Goal: Information Seeking & Learning: Learn about a topic

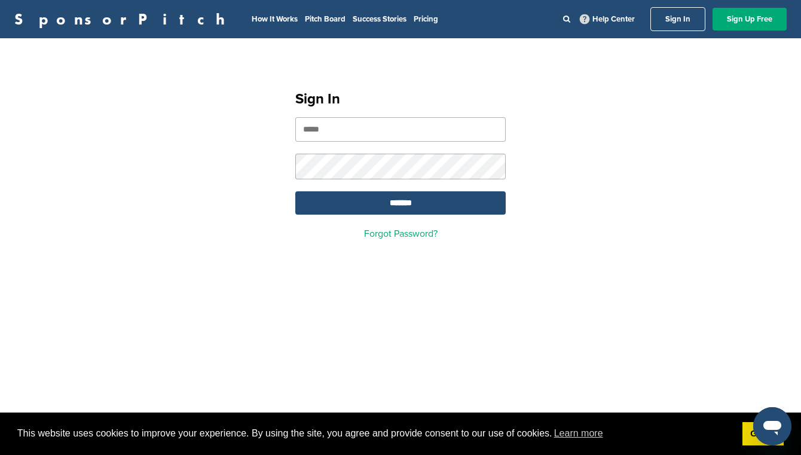
click at [343, 131] on input "email" at bounding box center [400, 129] width 210 height 24
type input "**********"
click at [400, 204] on input "*******" at bounding box center [400, 202] width 210 height 23
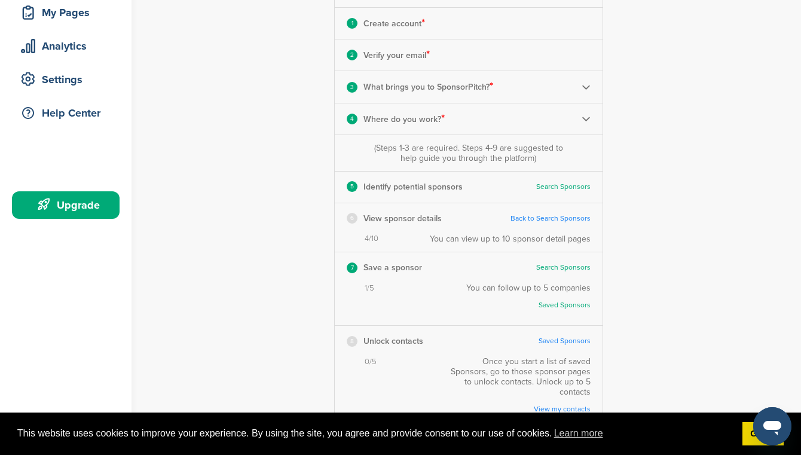
scroll to position [199, 0]
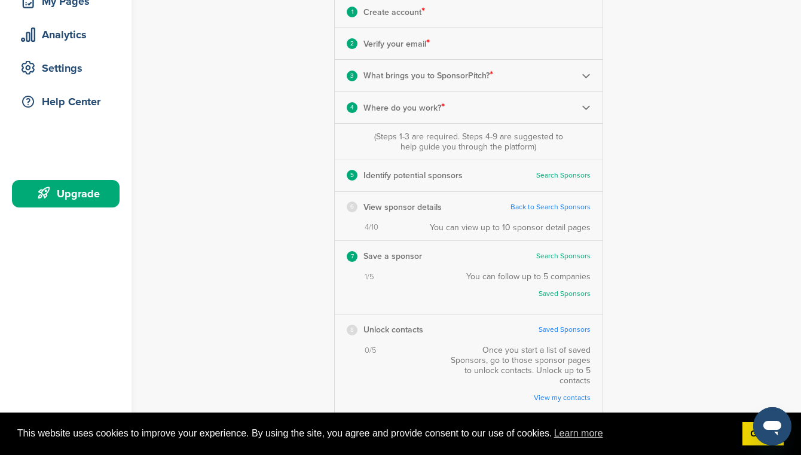
click at [560, 173] on link "Search Sponsors" at bounding box center [563, 175] width 54 height 9
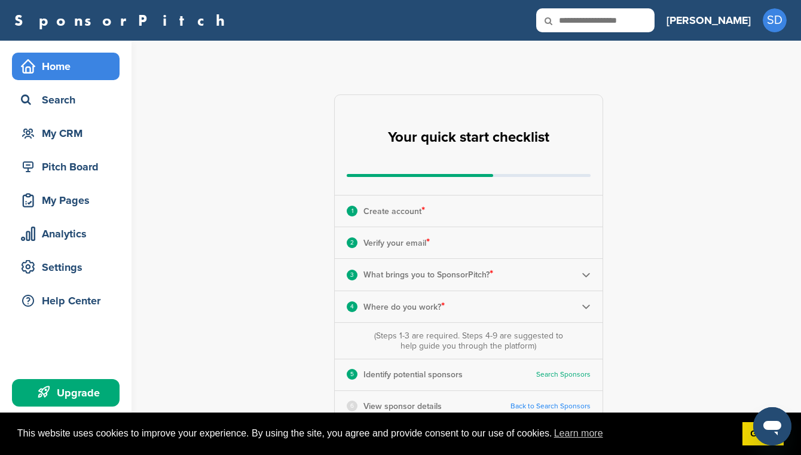
scroll to position [0, 0]
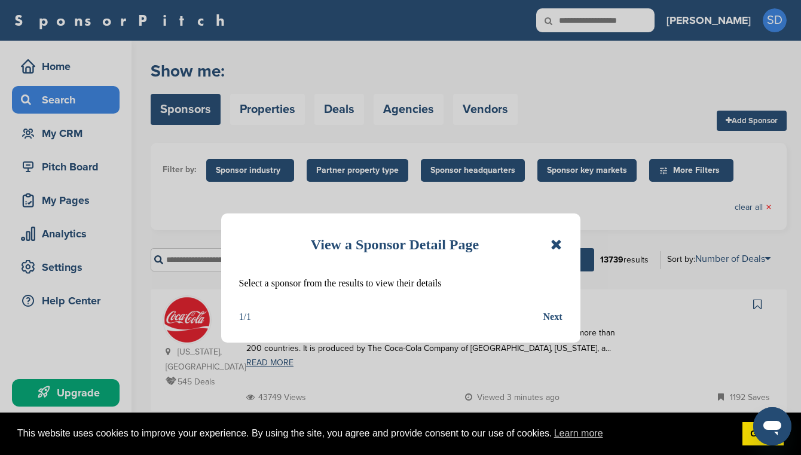
click at [557, 244] on icon at bounding box center [555, 244] width 11 height 14
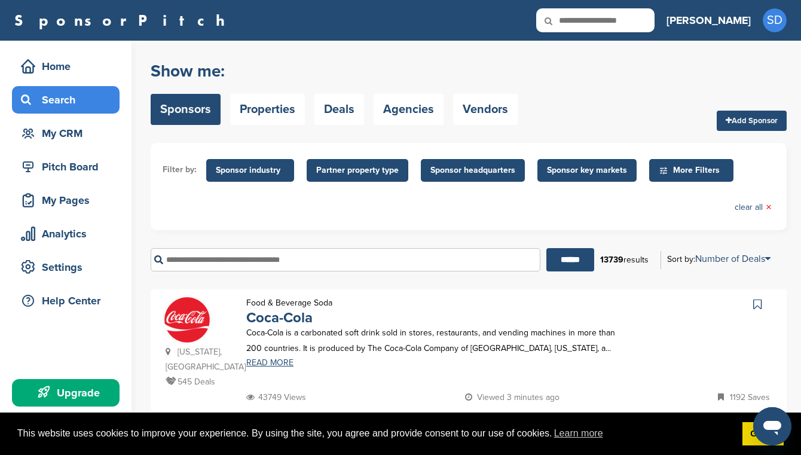
click at [468, 168] on span "Sponsor headquarters" at bounding box center [472, 170] width 85 height 13
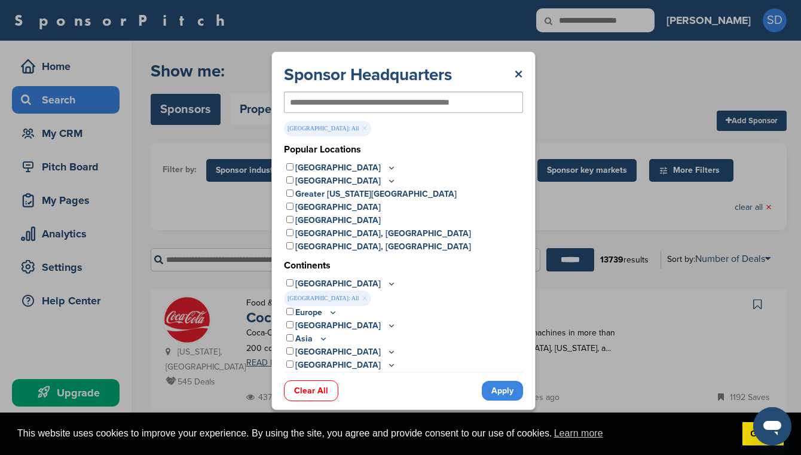
click at [387, 168] on icon at bounding box center [392, 167] width 10 height 10
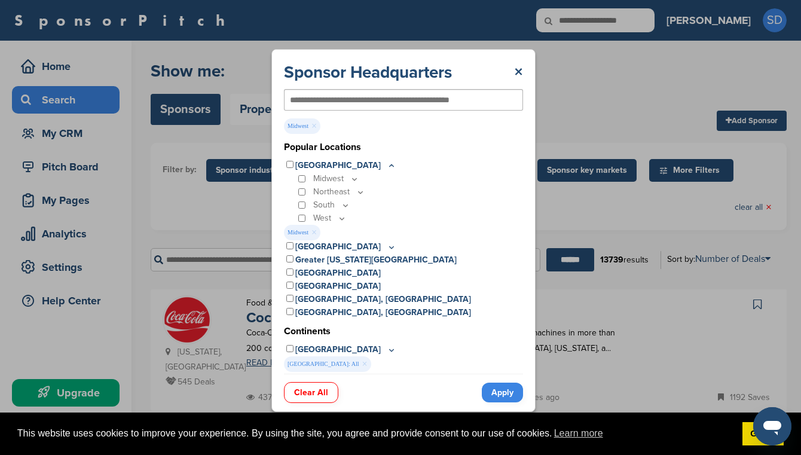
click at [353, 178] on icon at bounding box center [354, 179] width 10 height 10
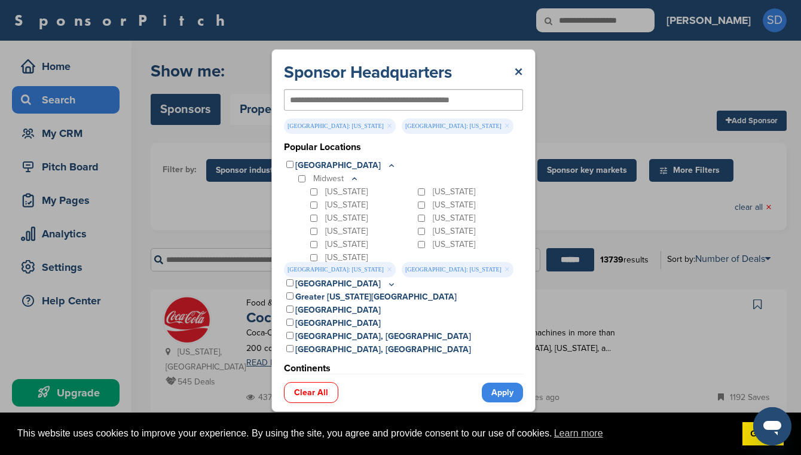
click at [495, 390] on link "Apply" at bounding box center [502, 392] width 41 height 20
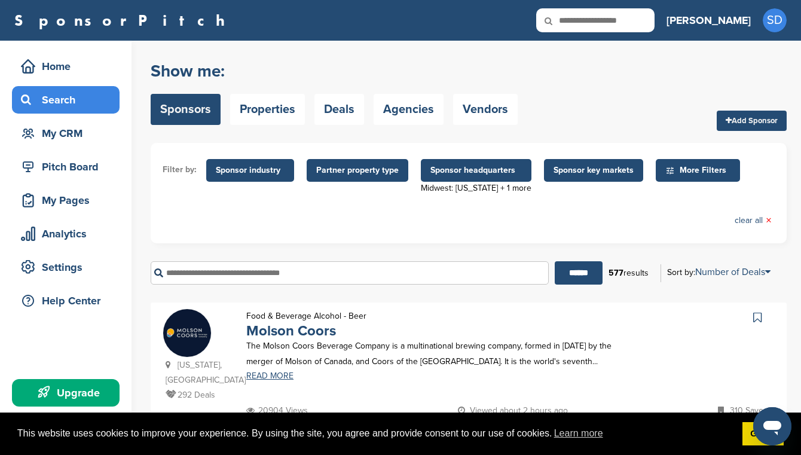
click at [476, 171] on span "Sponsor headquarters" at bounding box center [475, 170] width 91 height 13
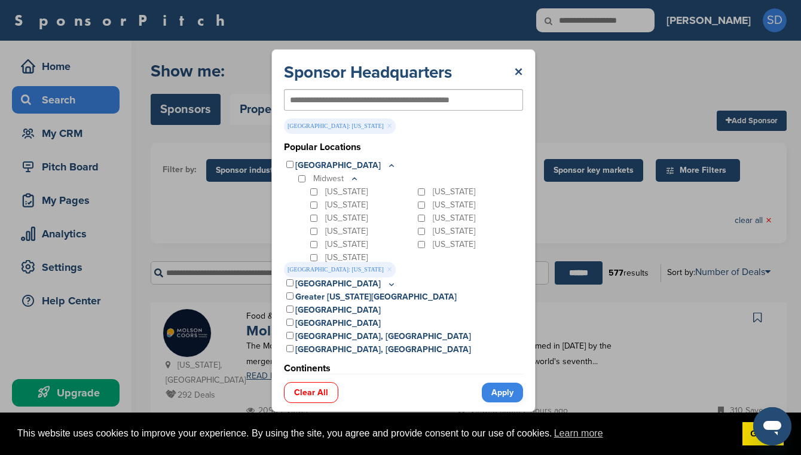
click at [499, 394] on link "Apply" at bounding box center [502, 392] width 41 height 20
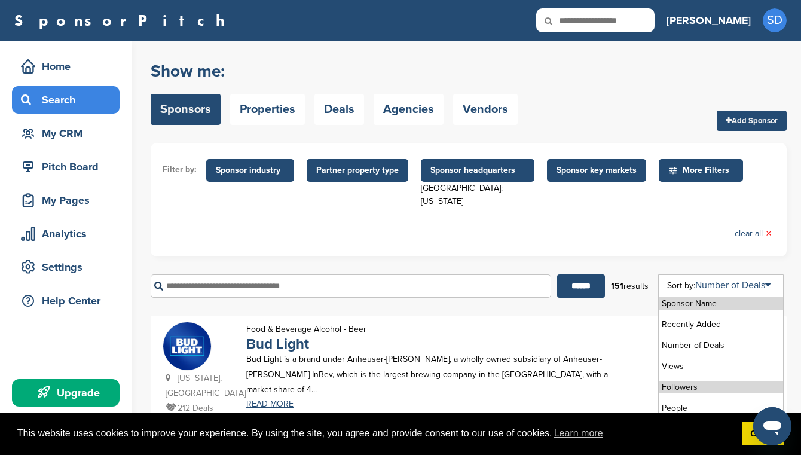
click at [720, 381] on li "Followers" at bounding box center [720, 387] width 124 height 13
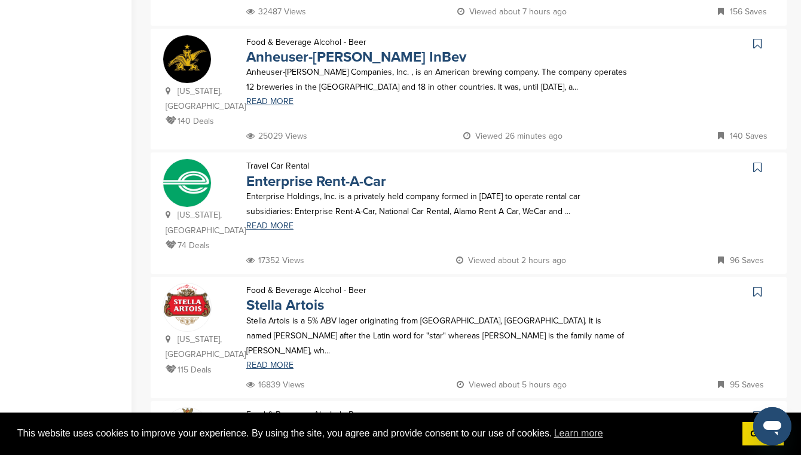
scroll to position [536, 0]
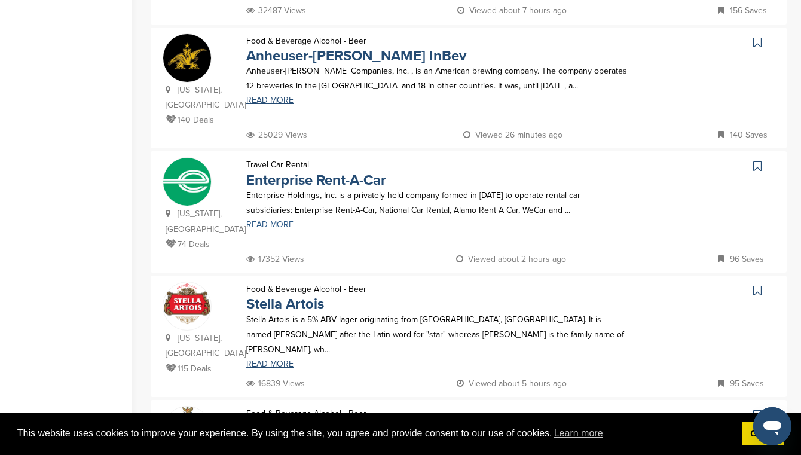
click at [281, 220] on link "READ MORE" at bounding box center [436, 224] width 381 height 8
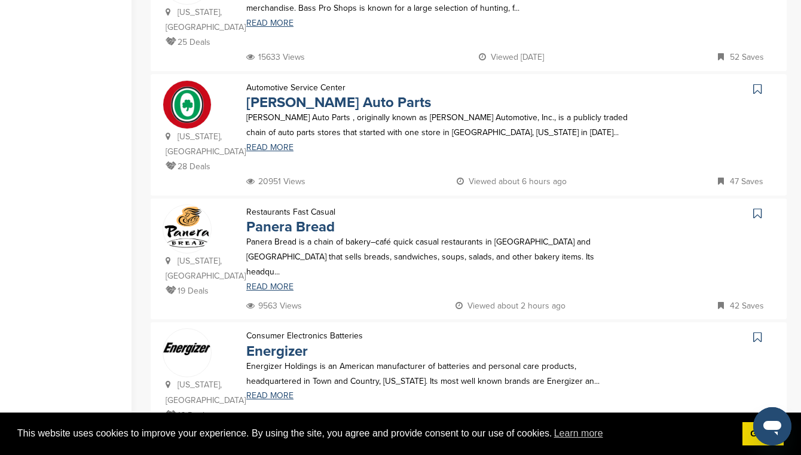
scroll to position [1116, 0]
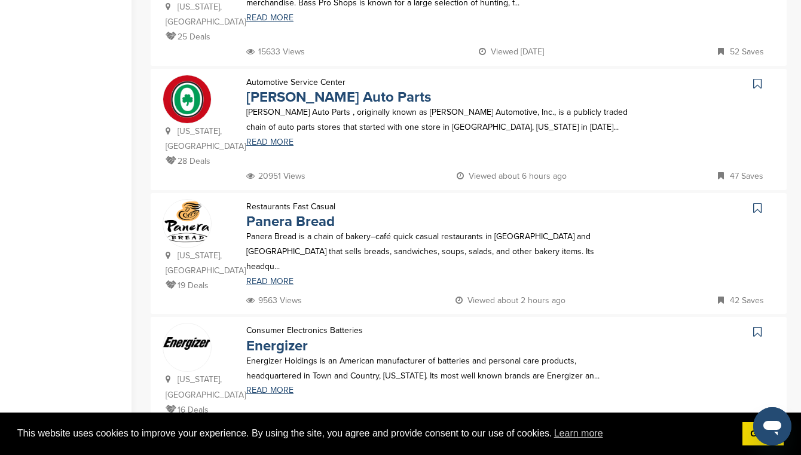
click at [347, 441] on img at bounding box center [468, 463] width 401 height 45
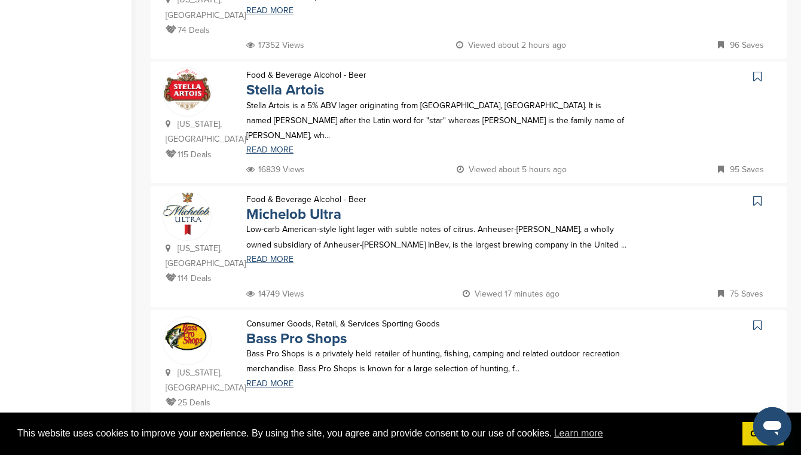
scroll to position [681, 0]
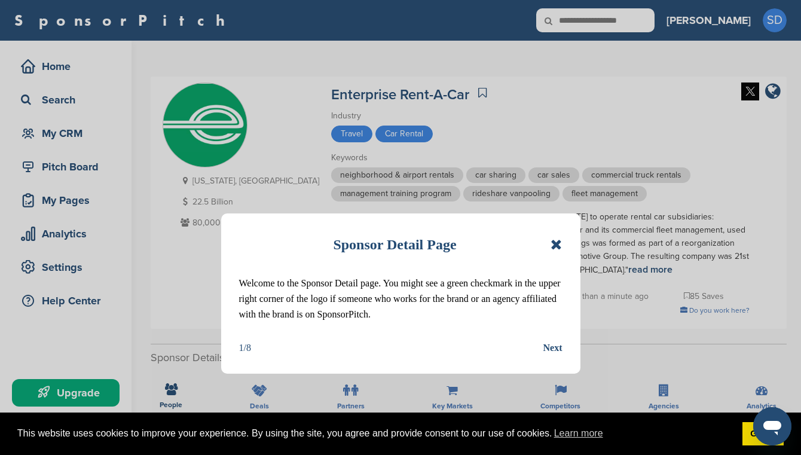
click at [551, 348] on div "Next" at bounding box center [552, 348] width 19 height 16
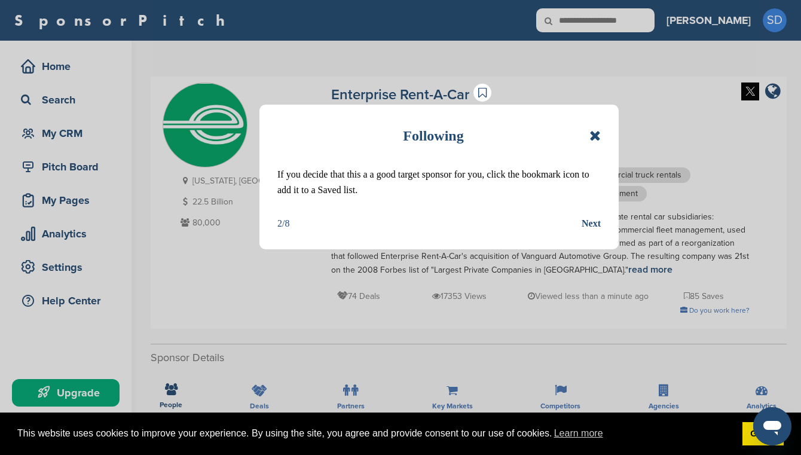
click at [588, 222] on div "Next" at bounding box center [590, 224] width 19 height 16
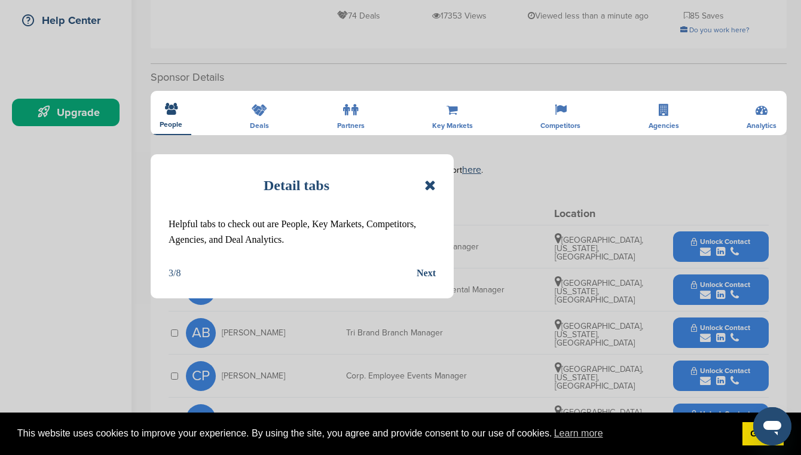
scroll to position [285, 0]
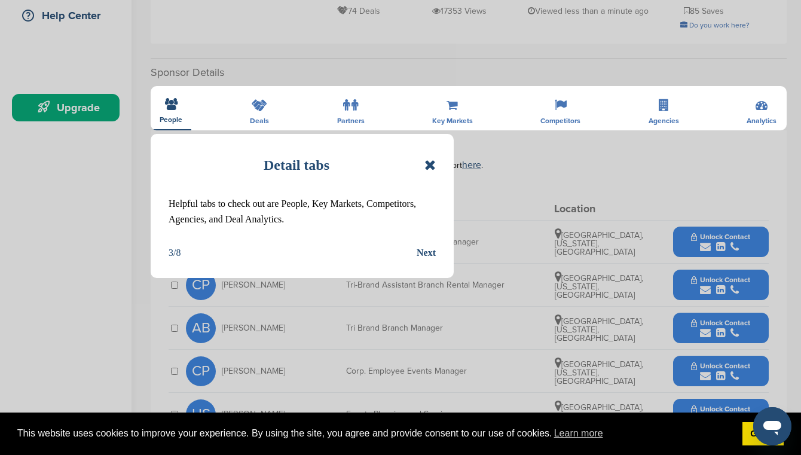
click at [428, 167] on icon at bounding box center [429, 165] width 11 height 14
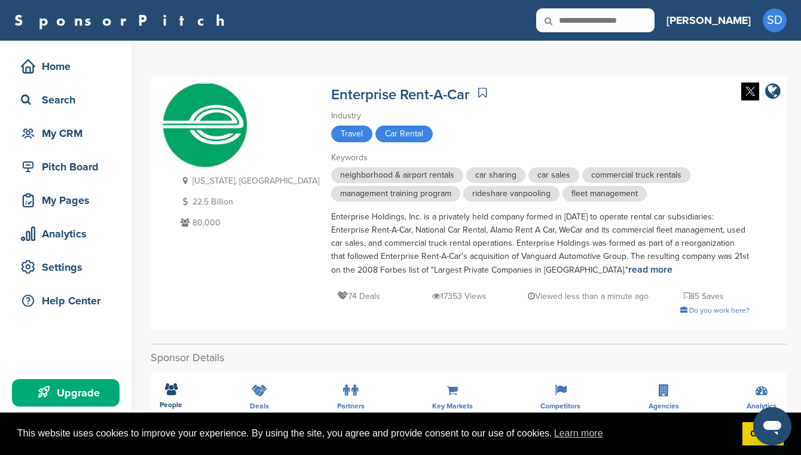
scroll to position [0, 0]
click at [63, 270] on div "Settings" at bounding box center [69, 267] width 102 height 22
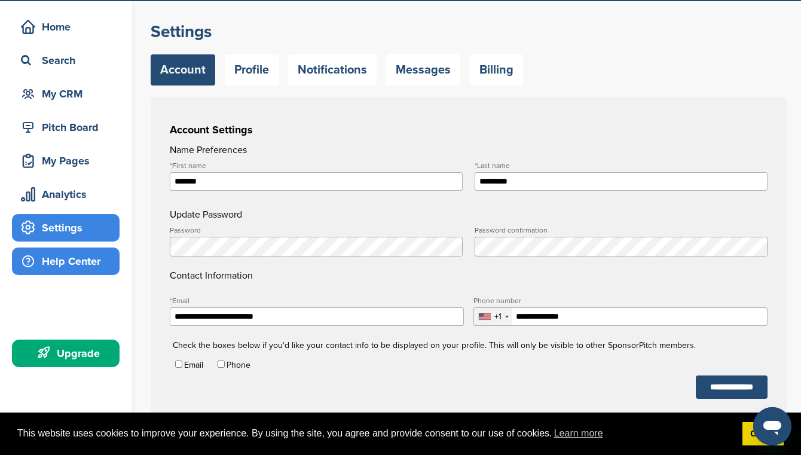
scroll to position [13, 0]
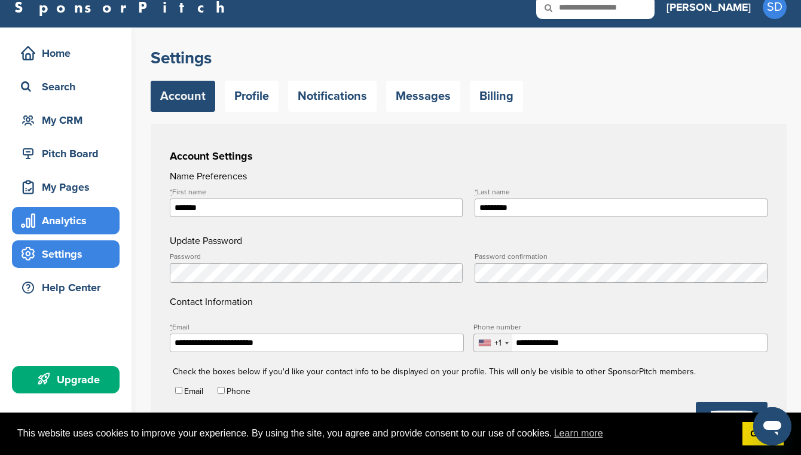
click at [73, 224] on div "Analytics" at bounding box center [69, 221] width 102 height 22
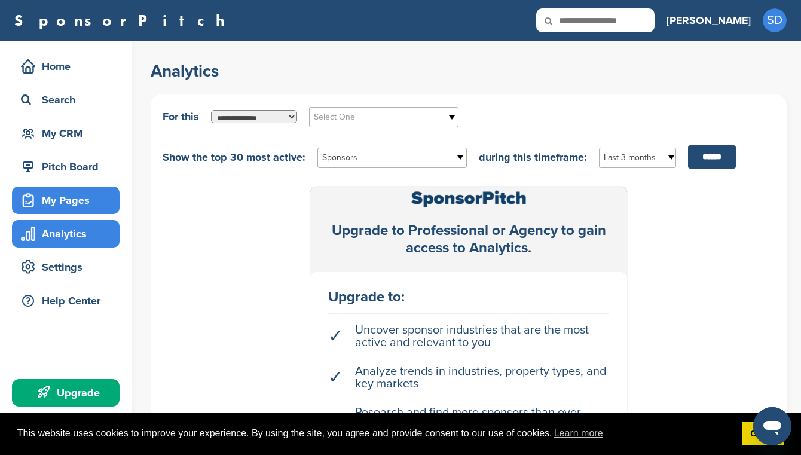
click at [72, 200] on div "My Pages" at bounding box center [69, 200] width 102 height 22
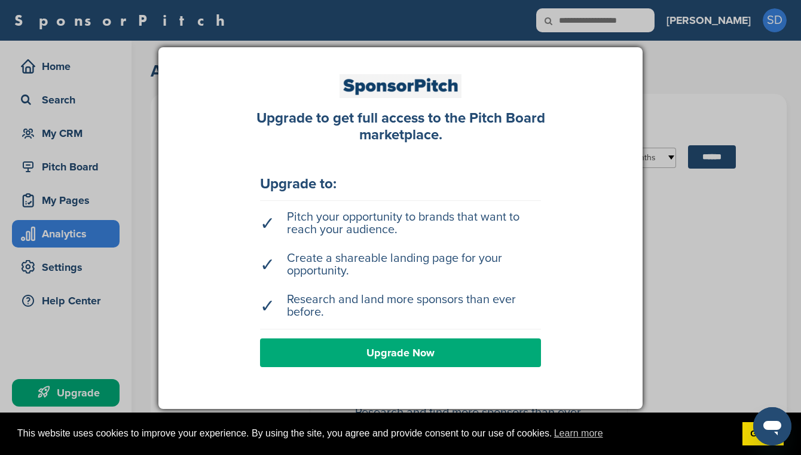
click at [72, 168] on div at bounding box center [400, 227] width 801 height 455
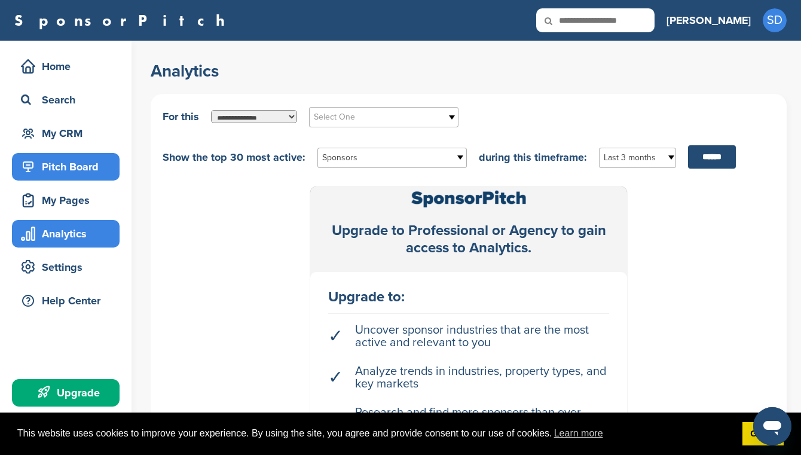
click at [76, 171] on div "Pitch Board" at bounding box center [69, 167] width 102 height 22
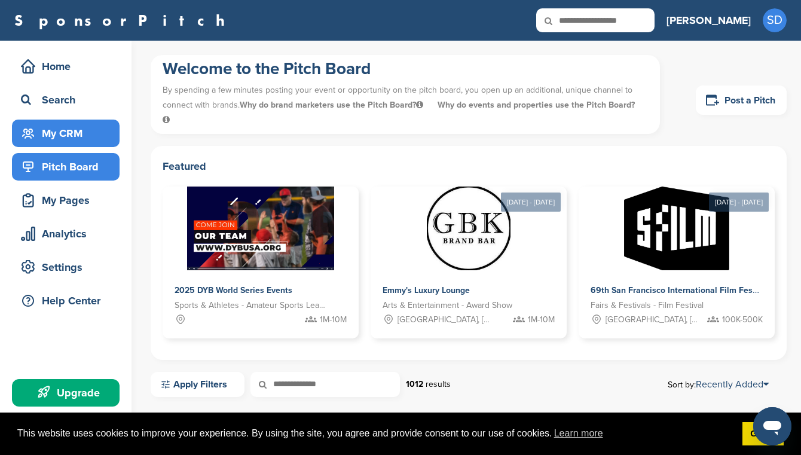
click at [81, 144] on div "My CRM" at bounding box center [66, 132] width 108 height 27
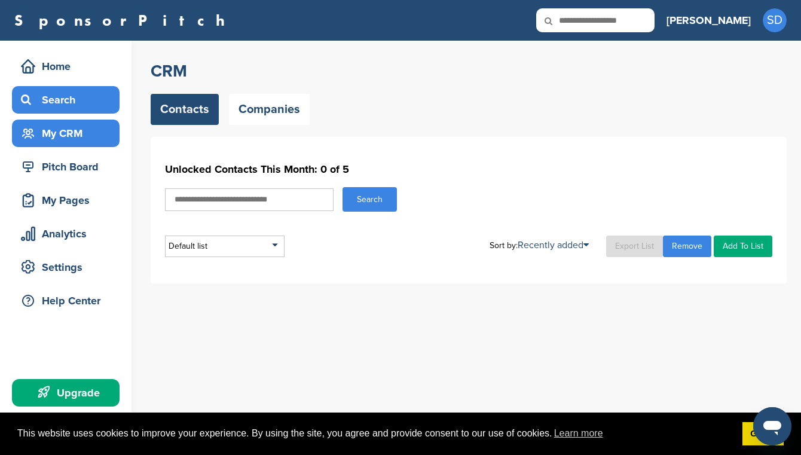
click at [68, 105] on div "Search" at bounding box center [69, 100] width 102 height 22
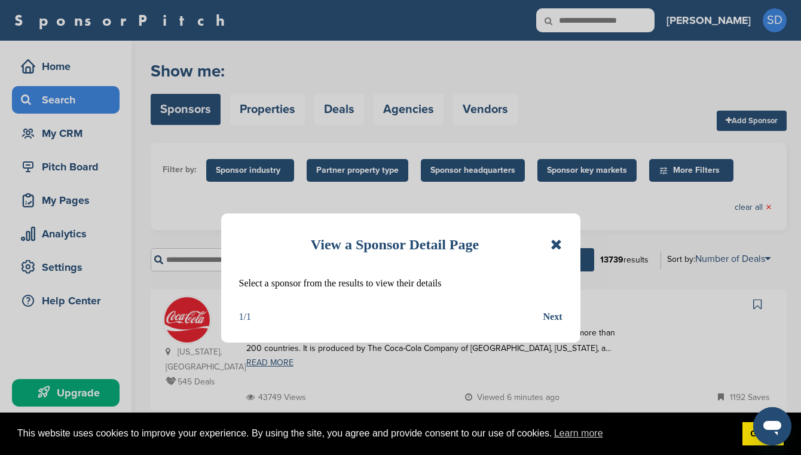
click at [557, 246] on icon at bounding box center [555, 244] width 11 height 14
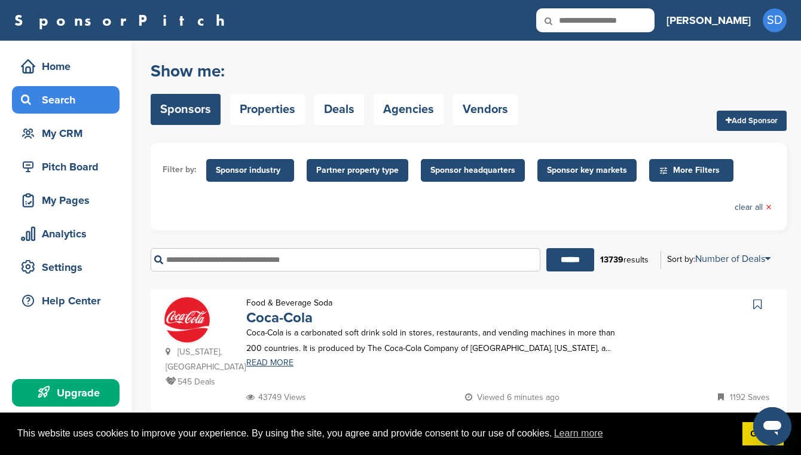
click at [759, 124] on link "Add Sponsor" at bounding box center [751, 121] width 70 height 20
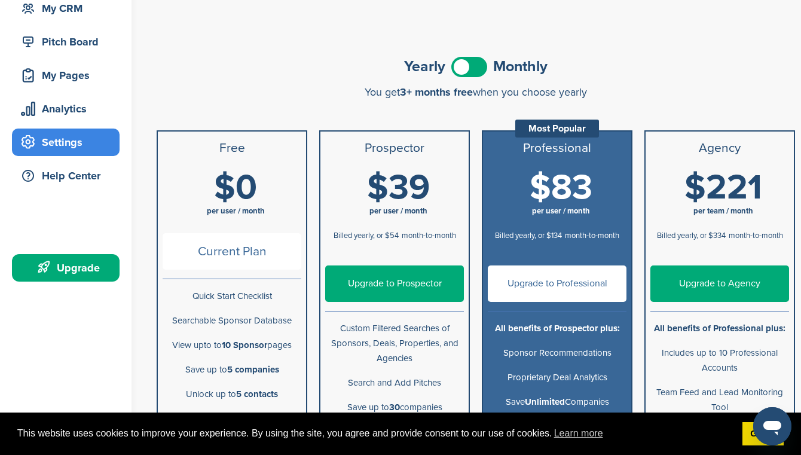
scroll to position [180, 0]
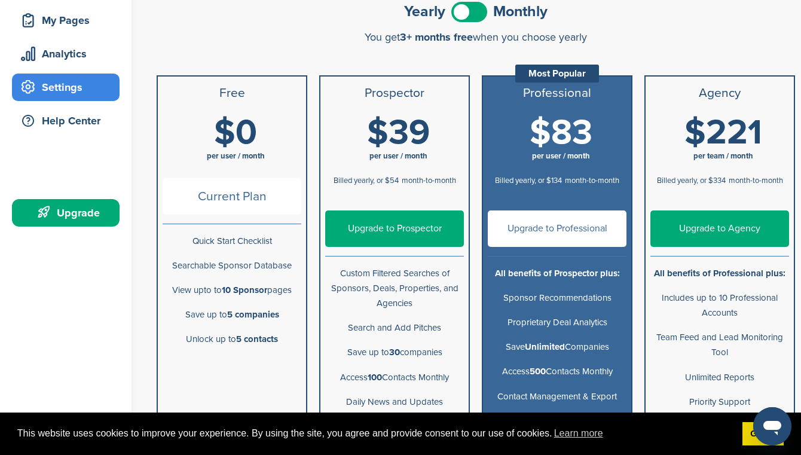
click at [242, 207] on span "Current Plan" at bounding box center [231, 196] width 139 height 36
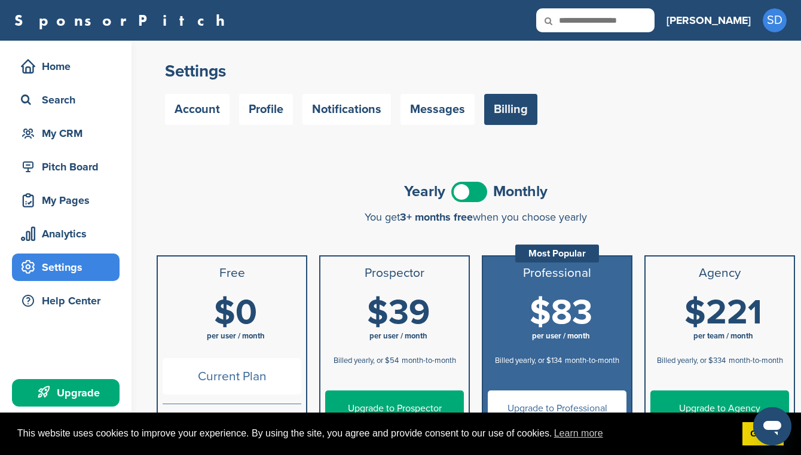
scroll to position [0, 0]
click at [438, 114] on link "Messages" at bounding box center [437, 109] width 74 height 31
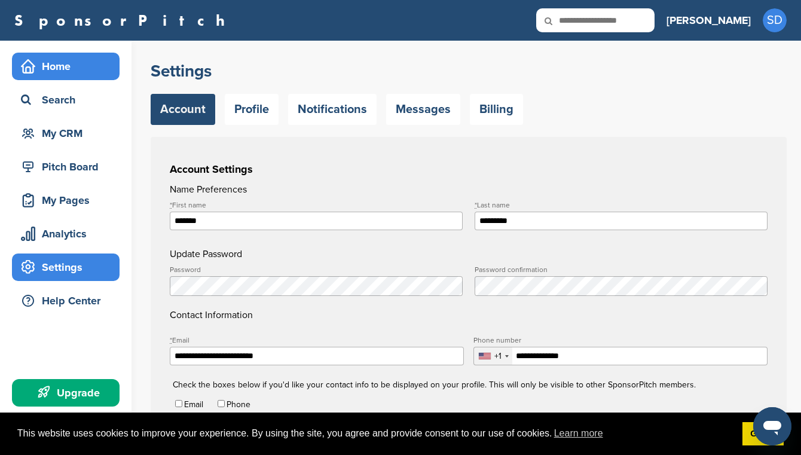
click at [61, 72] on div "Home" at bounding box center [69, 67] width 102 height 22
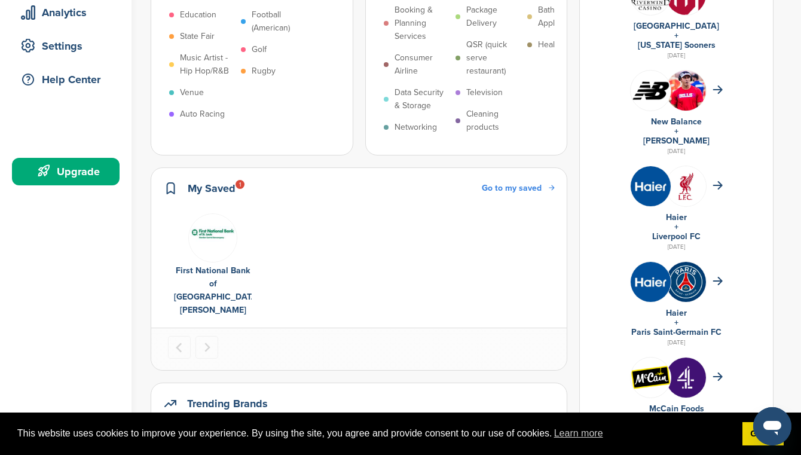
scroll to position [218, 0]
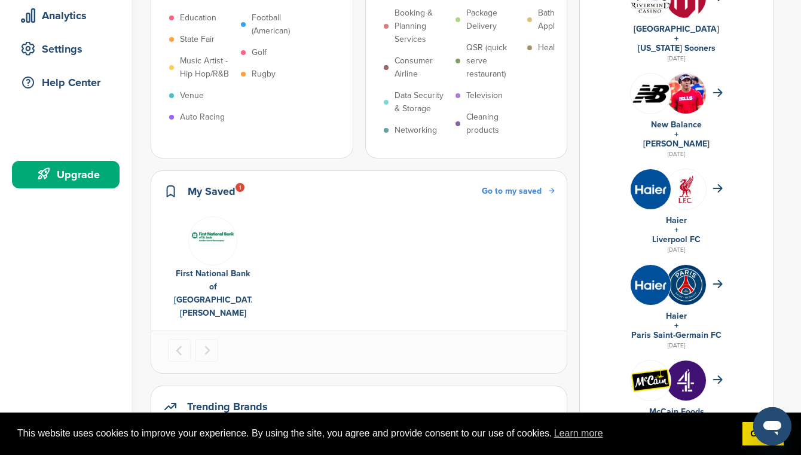
click at [217, 267] on div "First National Bank of St. Louis" at bounding box center [213, 293] width 78 height 53
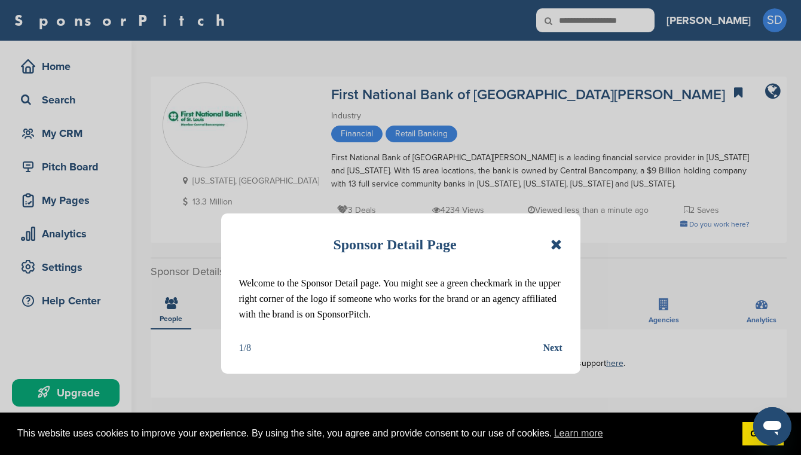
click at [557, 245] on icon at bounding box center [555, 244] width 11 height 14
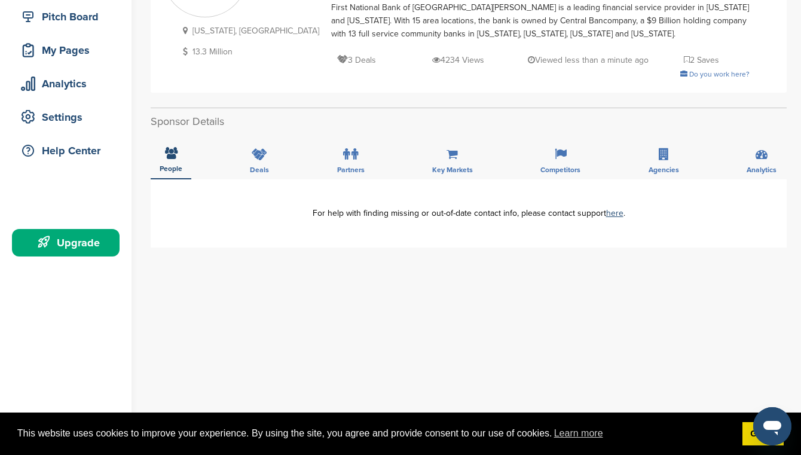
scroll to position [154, 0]
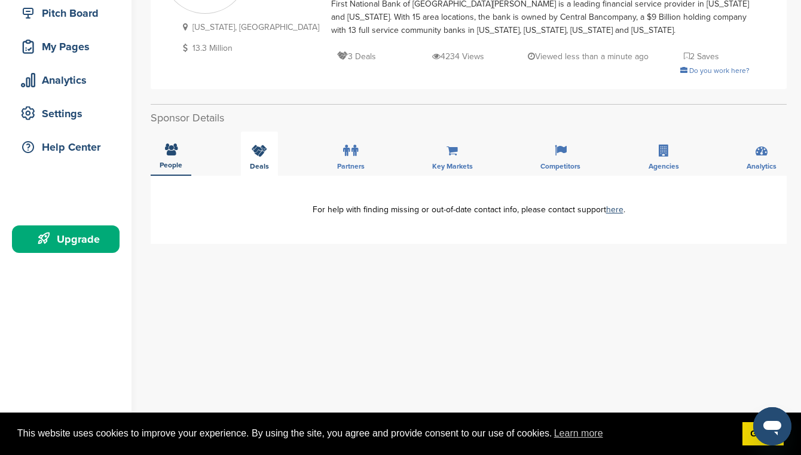
click at [255, 152] on icon at bounding box center [260, 151] width 16 height 12
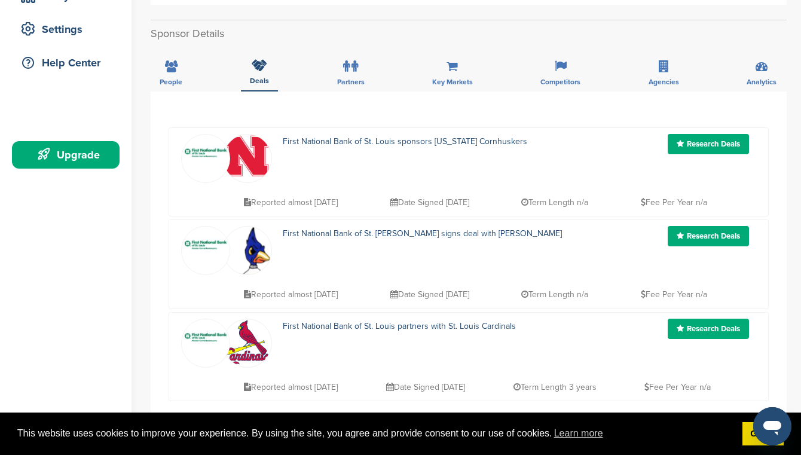
scroll to position [251, 0]
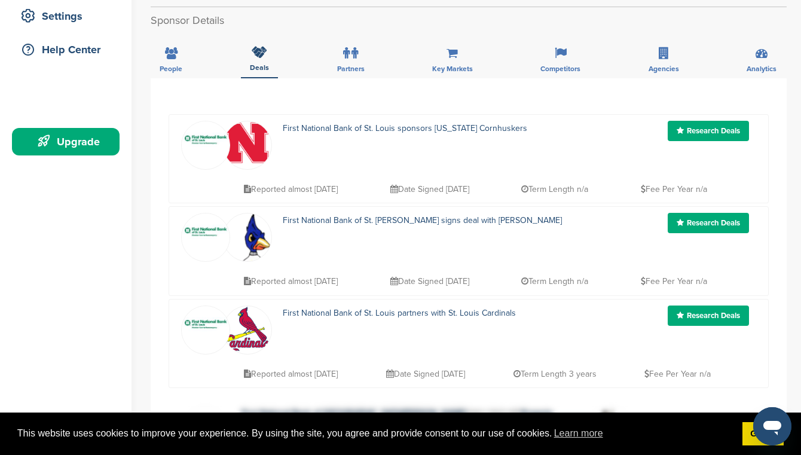
click at [700, 224] on link "Research Deals" at bounding box center [707, 223] width 81 height 20
